Goal: Task Accomplishment & Management: Complete application form

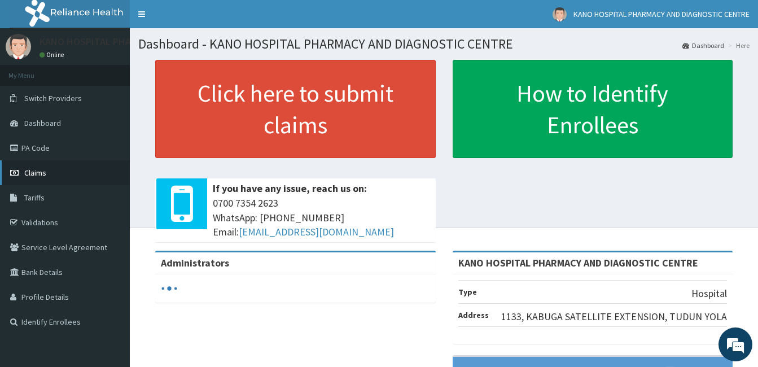
click at [47, 173] on link "Claims" at bounding box center [65, 172] width 130 height 25
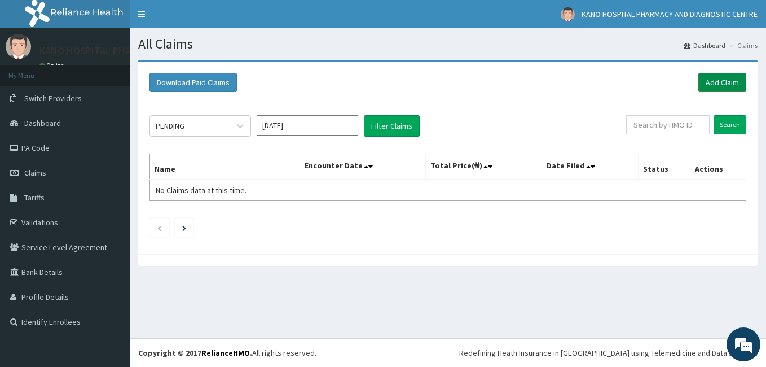
click at [719, 77] on link "Add Claim" at bounding box center [722, 82] width 48 height 19
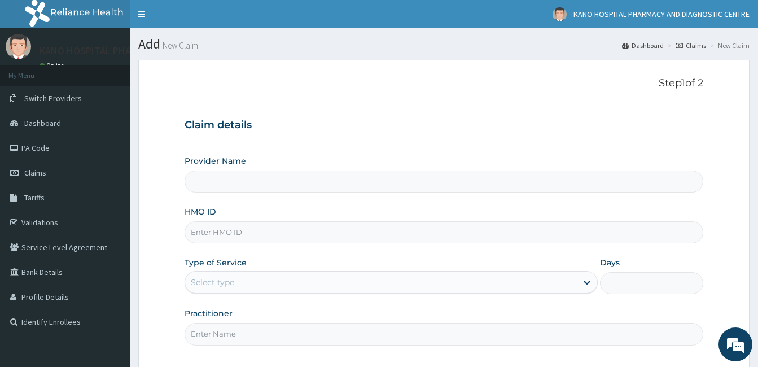
click at [227, 235] on input "HMO ID" at bounding box center [443, 232] width 518 height 22
type input "KANO HOSPITAL PHARMACY AND DIAGNOSTIC CENTRE"
type input "R"
type input "NIT/10034/G"
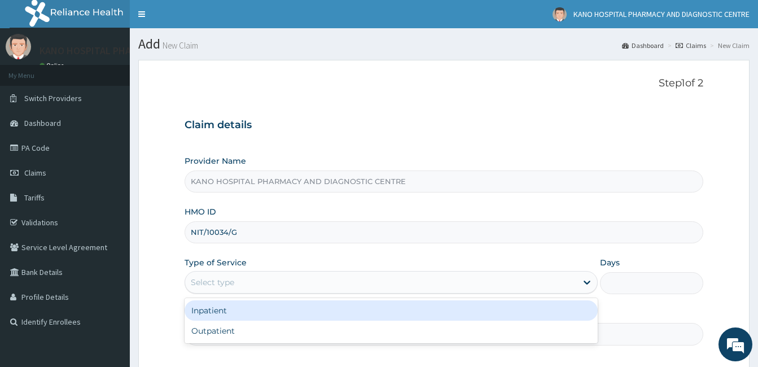
click at [243, 285] on div "Select type" at bounding box center [380, 282] width 391 height 18
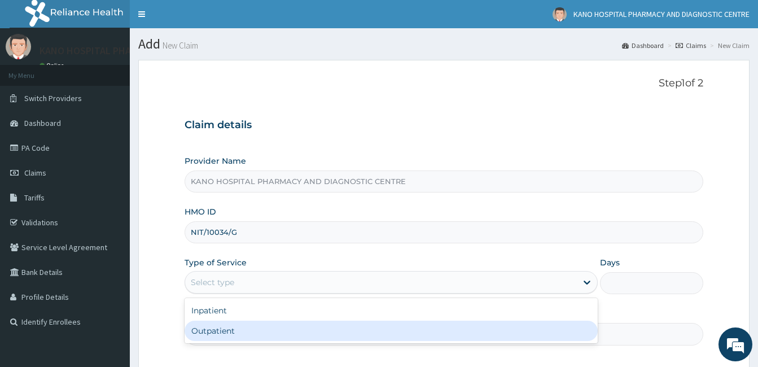
click at [223, 329] on div "Outpatient" at bounding box center [390, 330] width 413 height 20
type input "1"
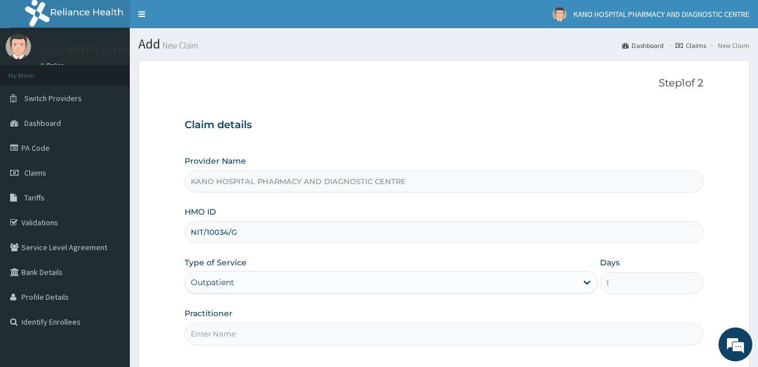
click at [240, 340] on input "Practitioner" at bounding box center [443, 334] width 518 height 22
type input "DR COMFORT"
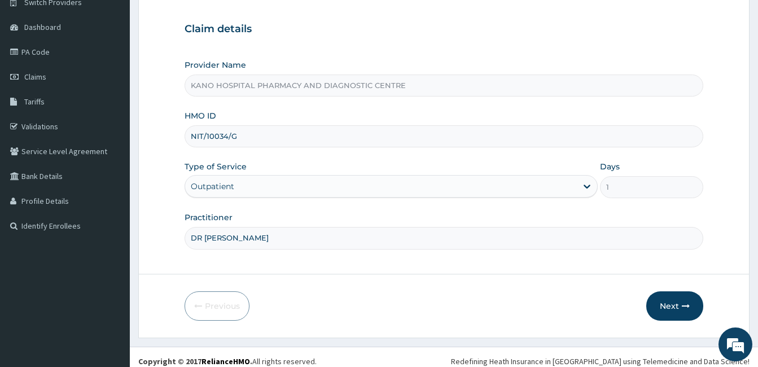
scroll to position [104, 0]
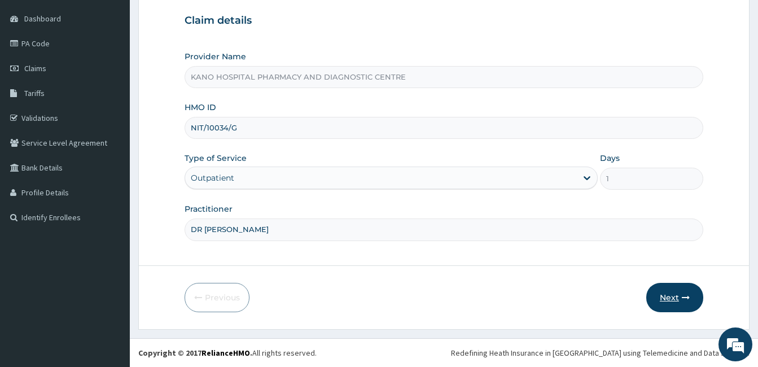
click at [674, 300] on button "Next" at bounding box center [674, 297] width 57 height 29
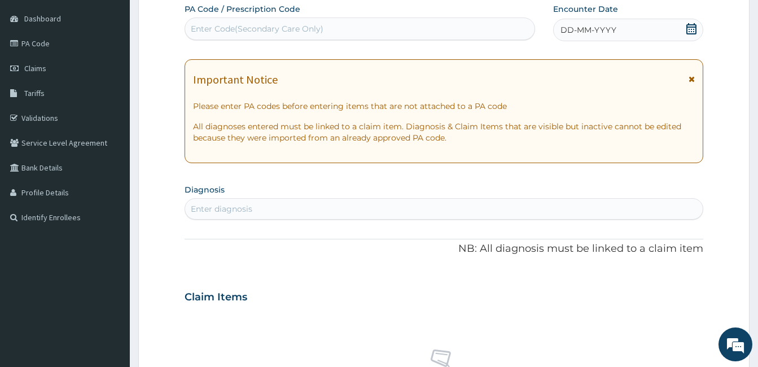
click at [399, 23] on div "Enter Code(Secondary Care Only)" at bounding box center [359, 29] width 349 height 18
paste input "PA/A9639D"
type input "PA/A9639D"
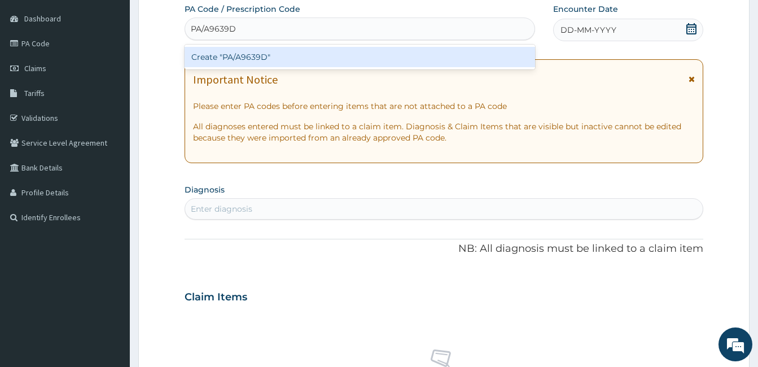
click at [306, 59] on div "Create "PA/A9639D"" at bounding box center [359, 57] width 350 height 20
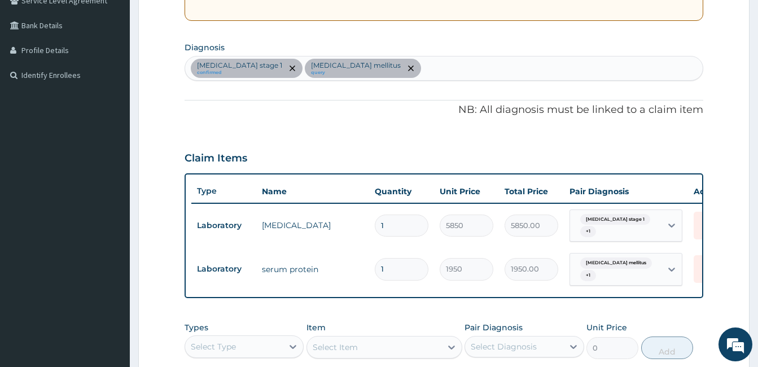
scroll to position [240, 0]
